Goal: Information Seeking & Learning: Find specific fact

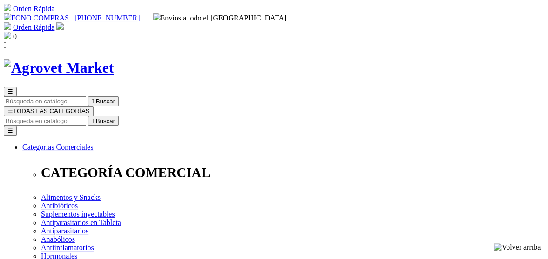
click at [86, 116] on input "Buscar" at bounding box center [45, 121] width 82 height 10
type input "butaquest"
click at [141, 116] on button " Buscar" at bounding box center [156, 121] width 31 height 10
click at [94, 117] on icon "" at bounding box center [93, 120] width 2 height 7
